Goal: Information Seeking & Learning: Learn about a topic

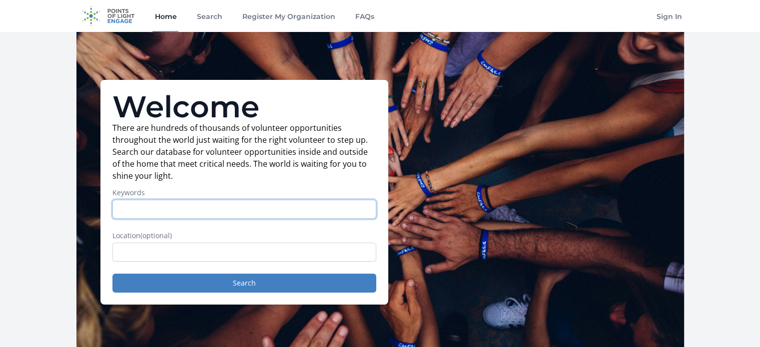
click at [167, 210] on input "Keywords" at bounding box center [244, 209] width 264 height 19
type input "Salesforce"
click at [112, 274] on button "Search" at bounding box center [244, 283] width 264 height 19
